Goal: Task Accomplishment & Management: Complete application form

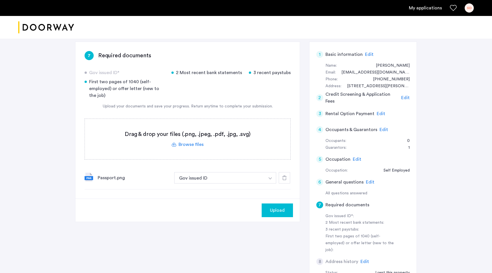
click at [188, 141] on label at bounding box center [188, 139] width 206 height 40
click at [0, 0] on input "file" at bounding box center [0, 0] width 0 height 0
click at [191, 141] on label at bounding box center [188, 139] width 206 height 40
click at [0, 0] on input "file" at bounding box center [0, 0] width 0 height 0
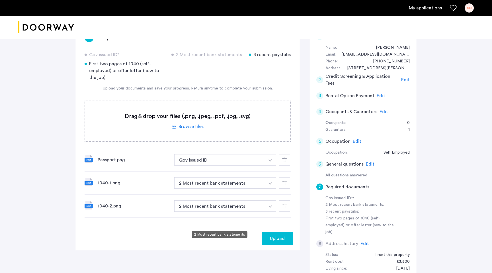
scroll to position [56, 0]
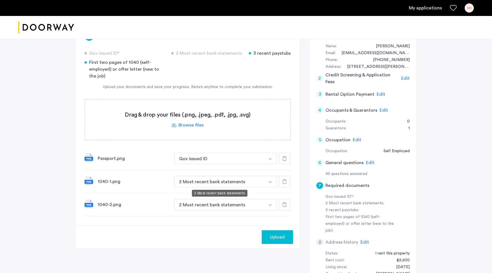
click at [201, 181] on button "2 Most recent bank statements" at bounding box center [219, 181] width 91 height 11
click at [273, 183] on button "button" at bounding box center [271, 181] width 12 height 11
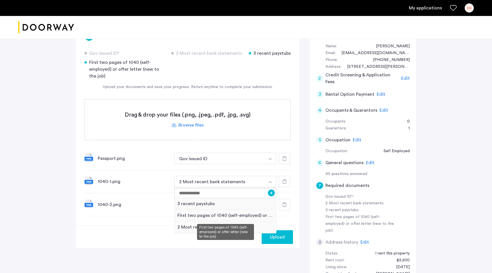
click at [199, 216] on div "First two pages of 1040 (self-employed) or offer letter (new to the job)" at bounding box center [226, 216] width 102 height 12
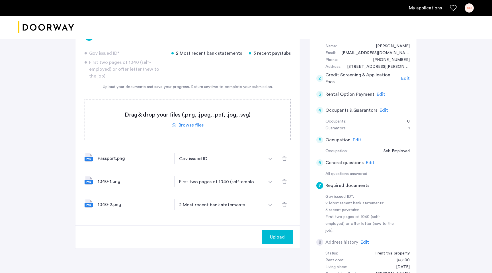
click at [272, 205] on img "button" at bounding box center [270, 205] width 3 height 2
click at [146, 242] on div "Upload" at bounding box center [188, 236] width 225 height 23
click at [284, 205] on icon at bounding box center [284, 204] width 5 height 5
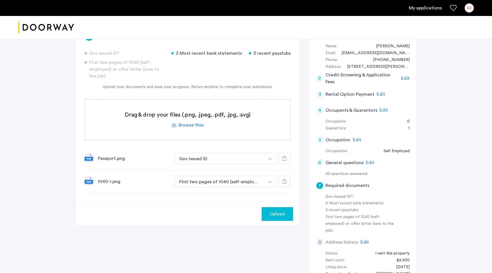
click at [286, 182] on use at bounding box center [284, 181] width 5 height 5
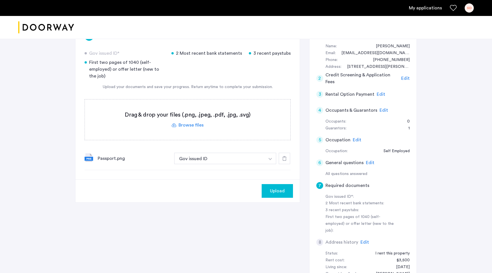
click at [196, 129] on label at bounding box center [188, 119] width 206 height 40
click at [0, 0] on input "file" at bounding box center [0, 0] width 0 height 0
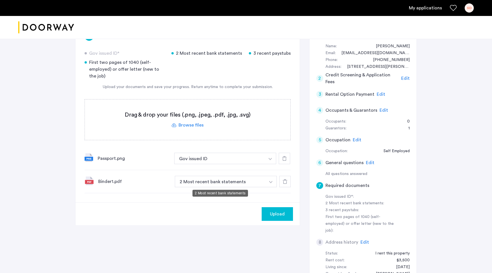
click at [213, 183] on button "2 Most recent bank statements" at bounding box center [220, 181] width 91 height 11
click at [231, 183] on button "2 Most recent bank statements" at bounding box center [220, 181] width 91 height 11
click at [262, 181] on button "2 Most recent bank statements" at bounding box center [220, 181] width 91 height 11
click at [274, 182] on button "button" at bounding box center [271, 181] width 12 height 11
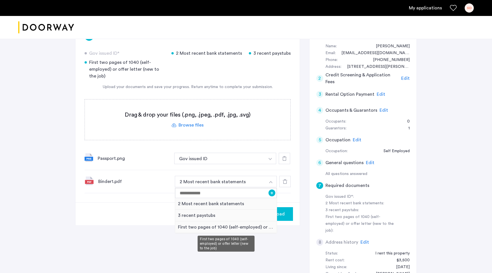
click at [187, 226] on div "First two pages of 1040 (self-employed) or offer letter (new to the job)" at bounding box center [226, 227] width 102 height 12
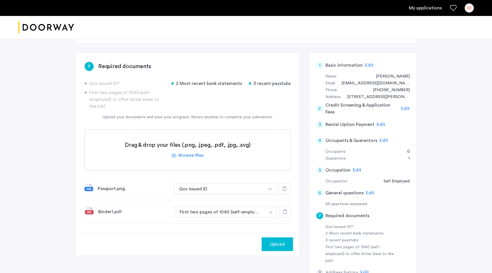
scroll to position [34, 0]
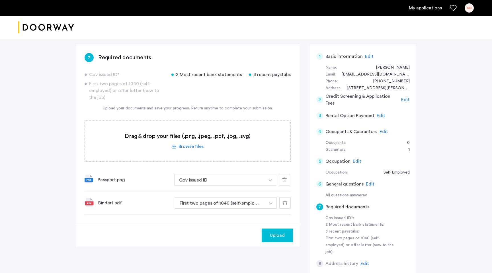
click at [187, 150] on label at bounding box center [188, 141] width 206 height 40
click at [0, 0] on input "file" at bounding box center [0, 0] width 0 height 0
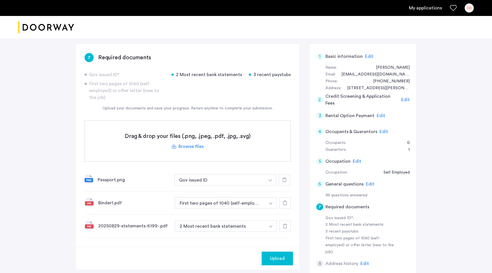
click at [186, 149] on label at bounding box center [188, 141] width 206 height 40
click at [0, 0] on input "file" at bounding box center [0, 0] width 0 height 0
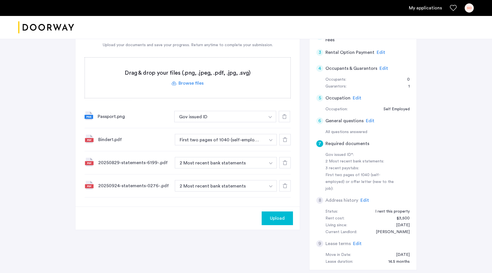
scroll to position [108, 0]
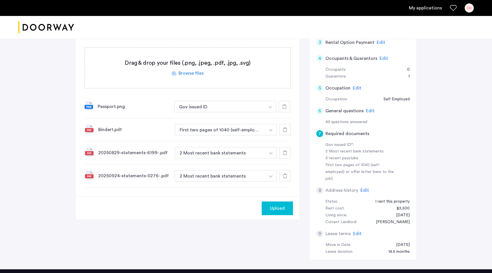
click at [194, 70] on label at bounding box center [188, 68] width 206 height 40
click at [0, 0] on input "file" at bounding box center [0, 0] width 0 height 0
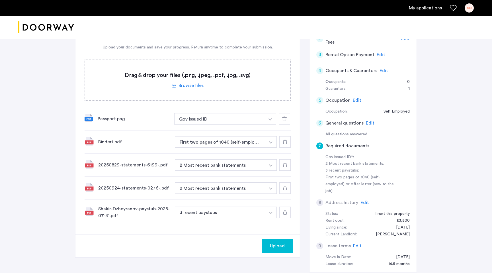
scroll to position [89, 0]
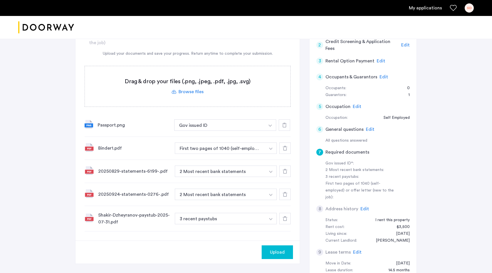
click at [182, 90] on label at bounding box center [188, 86] width 206 height 40
click at [0, 0] on input "file" at bounding box center [0, 0] width 0 height 0
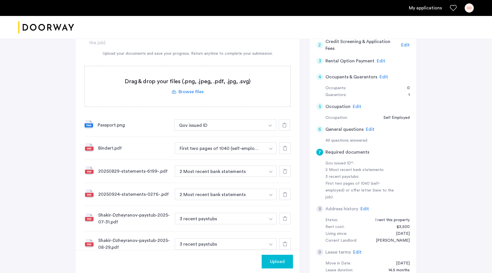
click at [188, 93] on label at bounding box center [188, 86] width 206 height 40
click at [0, 0] on input "file" at bounding box center [0, 0] width 0 height 0
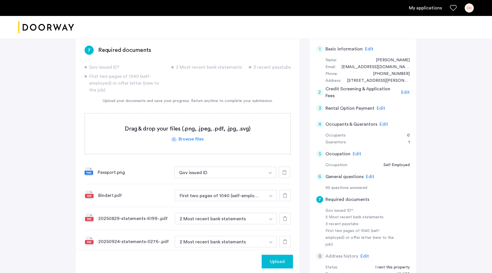
scroll to position [0, 0]
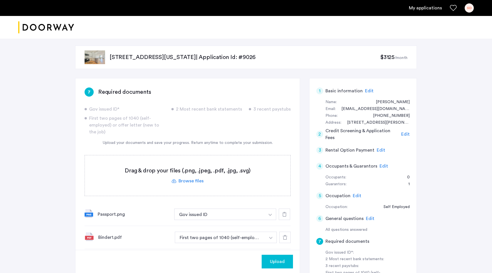
click at [187, 182] on label at bounding box center [188, 175] width 206 height 40
click at [0, 0] on input "file" at bounding box center [0, 0] width 0 height 0
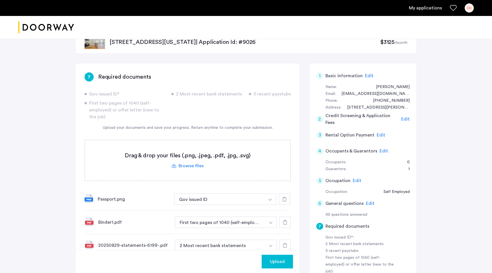
scroll to position [15, 0]
click at [169, 161] on label at bounding box center [188, 161] width 206 height 40
click at [0, 0] on input "file" at bounding box center [0, 0] width 0 height 0
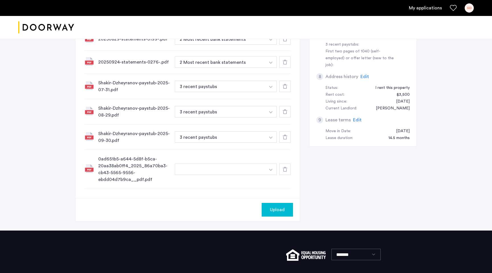
scroll to position [224, 0]
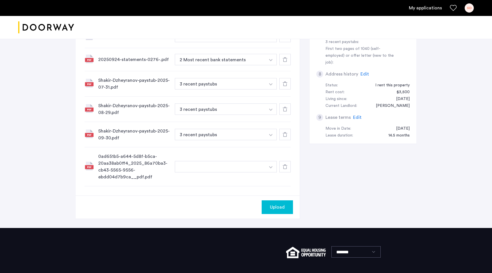
click at [188, 166] on button "button" at bounding box center [220, 166] width 91 height 11
click at [278, 167] on div "+" at bounding box center [233, 166] width 116 height 11
click at [264, 165] on button "button" at bounding box center [220, 166] width 91 height 11
click at [273, 167] on button "button" at bounding box center [271, 166] width 12 height 11
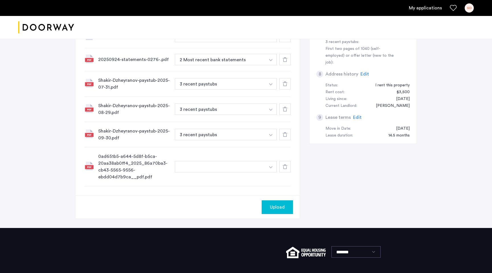
click at [273, 167] on button "button" at bounding box center [271, 166] width 12 height 11
click at [190, 180] on input at bounding box center [226, 178] width 102 height 10
type input "**********"
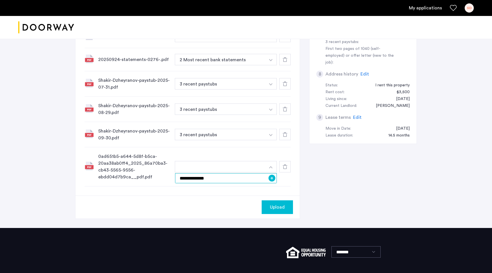
click at [272, 182] on input "**********" at bounding box center [226, 178] width 102 height 10
click at [272, 180] on button "+" at bounding box center [272, 178] width 7 height 7
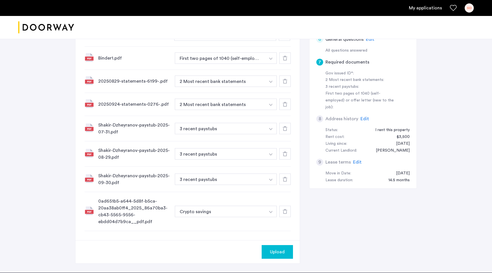
scroll to position [174, 0]
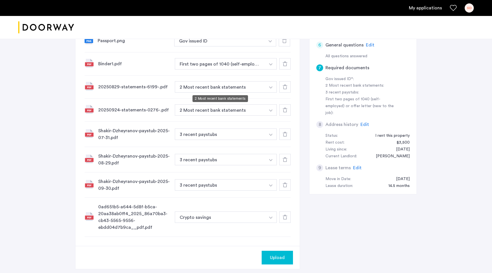
click at [234, 85] on button "2 Most recent bank statements" at bounding box center [220, 86] width 91 height 11
click at [271, 87] on img "button" at bounding box center [270, 87] width 3 height 2
click at [197, 99] on input at bounding box center [226, 98] width 102 height 10
type input "**********"
click at [275, 99] on button "+" at bounding box center [272, 98] width 7 height 7
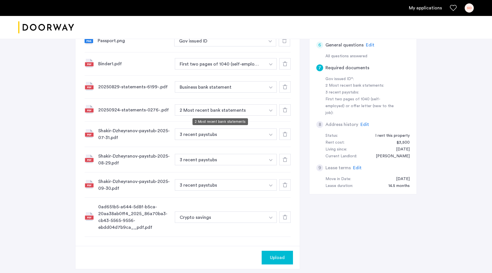
click at [193, 110] on button "2 Most recent bank statements" at bounding box center [220, 109] width 91 height 11
click at [275, 112] on button "button" at bounding box center [271, 109] width 12 height 11
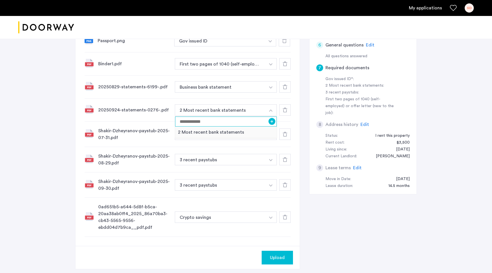
click at [199, 121] on input at bounding box center [226, 122] width 102 height 10
type input "**********"
click at [273, 121] on button "+" at bounding box center [272, 121] width 7 height 7
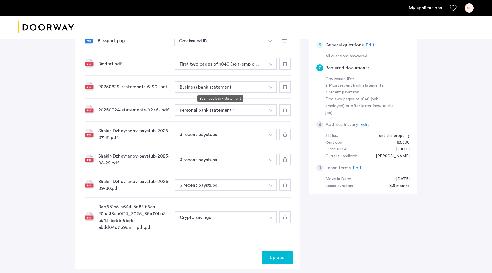
click at [231, 87] on button "Business bank statement" at bounding box center [220, 86] width 91 height 11
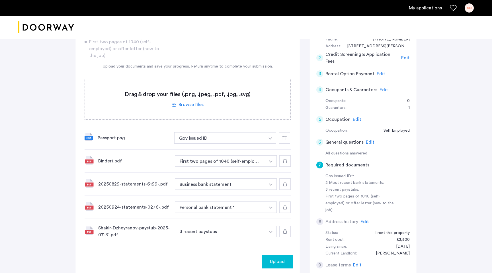
scroll to position [26, 0]
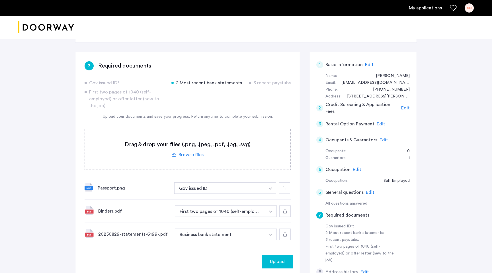
click at [180, 149] on label at bounding box center [188, 149] width 206 height 40
click at [0, 0] on input "file" at bounding box center [0, 0] width 0 height 0
click at [193, 156] on label at bounding box center [188, 149] width 206 height 40
click at [0, 0] on input "file" at bounding box center [0, 0] width 0 height 0
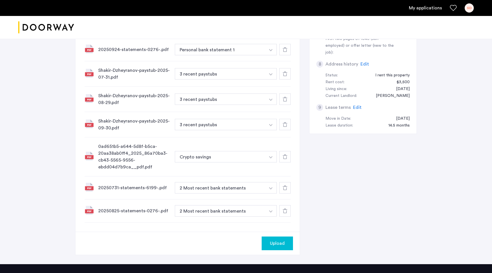
scroll to position [240, 0]
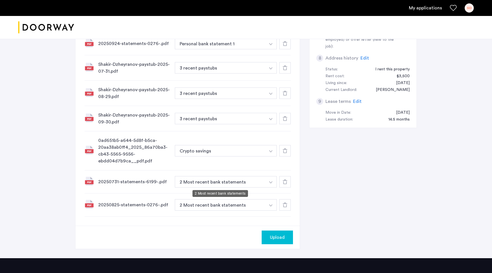
click at [195, 184] on button "2 Most recent bank statements" at bounding box center [220, 181] width 91 height 11
click at [242, 182] on button "2 Most recent bank statements" at bounding box center [220, 181] width 91 height 11
click at [269, 182] on img "button" at bounding box center [270, 182] width 3 height 2
click at [205, 193] on input at bounding box center [226, 193] width 102 height 10
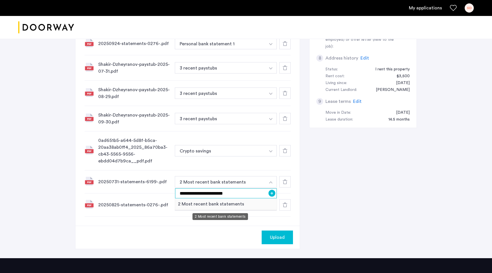
type input "**********"
click at [211, 232] on div "Upload" at bounding box center [188, 237] width 225 height 23
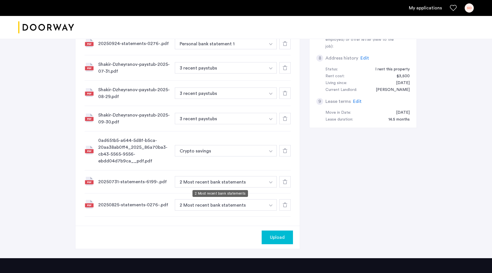
click at [234, 179] on button "2 Most recent bank statements" at bounding box center [220, 181] width 91 height 11
click at [272, 182] on img "button" at bounding box center [270, 182] width 3 height 2
click at [243, 195] on input "**********" at bounding box center [226, 193] width 102 height 10
click at [272, 193] on button "+" at bounding box center [272, 193] width 7 height 7
click at [189, 205] on button "2 Most recent bank statements" at bounding box center [220, 204] width 91 height 11
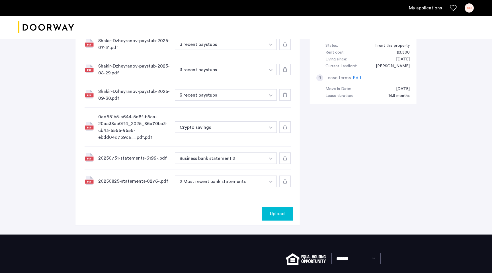
scroll to position [264, 0]
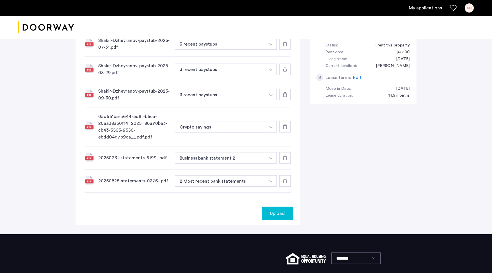
click at [270, 180] on img "button" at bounding box center [270, 181] width 3 height 2
click at [188, 192] on input at bounding box center [226, 193] width 102 height 10
type input "**********"
click at [272, 192] on button "+" at bounding box center [272, 192] width 7 height 7
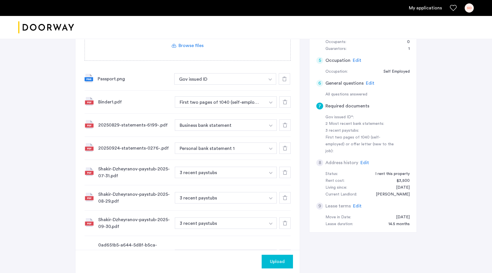
scroll to position [131, 0]
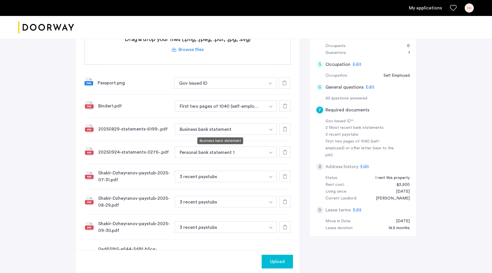
click at [194, 130] on button "Business bank statement" at bounding box center [220, 128] width 91 height 11
click at [273, 128] on button "button" at bounding box center [271, 128] width 12 height 11
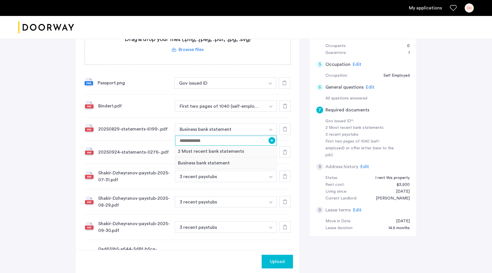
click at [195, 137] on input at bounding box center [226, 141] width 102 height 10
type input "**********"
click at [274, 140] on button "+" at bounding box center [272, 140] width 7 height 7
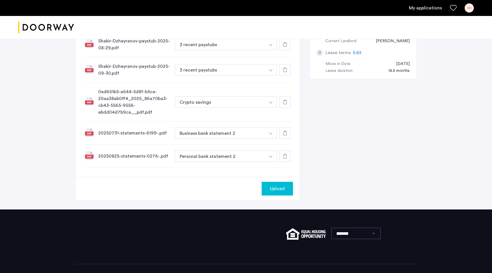
scroll to position [290, 0]
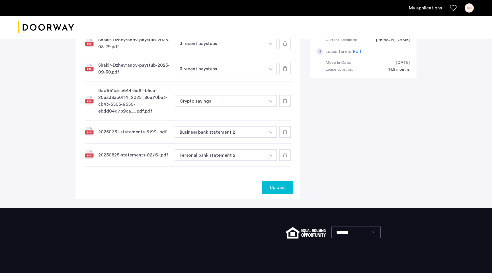
click at [279, 188] on span "Upload" at bounding box center [277, 187] width 15 height 7
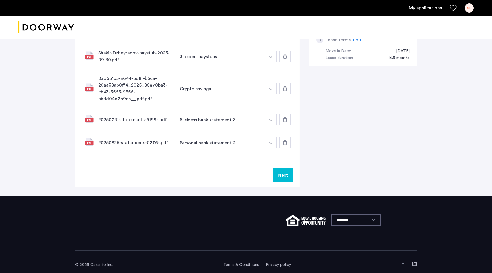
scroll to position [308, 0]
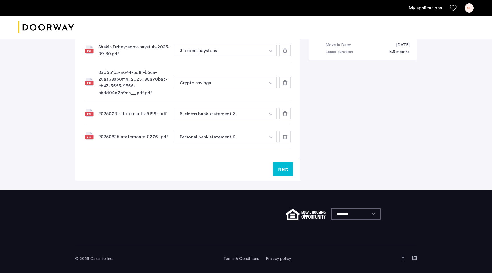
click at [277, 173] on button "Next" at bounding box center [283, 169] width 20 height 14
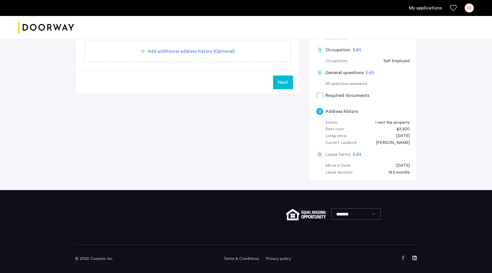
scroll to position [0, 0]
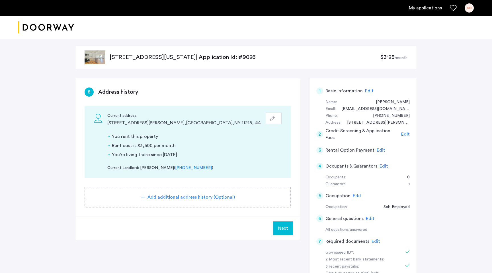
click at [282, 230] on span "Next" at bounding box center [283, 228] width 10 height 7
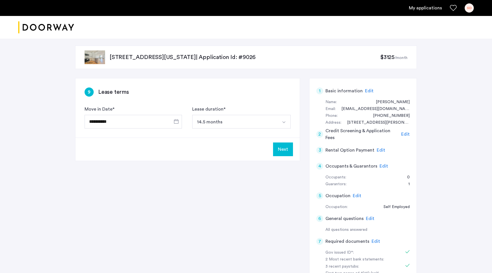
drag, startPoint x: 285, startPoint y: 154, endPoint x: 103, endPoint y: 190, distance: 185.7
click at [103, 188] on div "**********" at bounding box center [246, 228] width 342 height 300
click at [282, 150] on button "Next" at bounding box center [283, 149] width 20 height 14
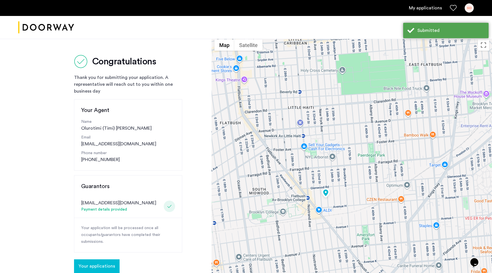
drag, startPoint x: 255, startPoint y: 227, endPoint x: 168, endPoint y: 231, distance: 87.0
click at [174, 229] on div "Congratulations Thank you for submitting your application. A representative wil…" at bounding box center [246, 207] width 492 height 342
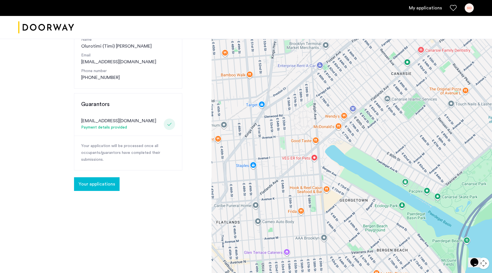
scroll to position [85, 0]
